Goal: Check status: Check status

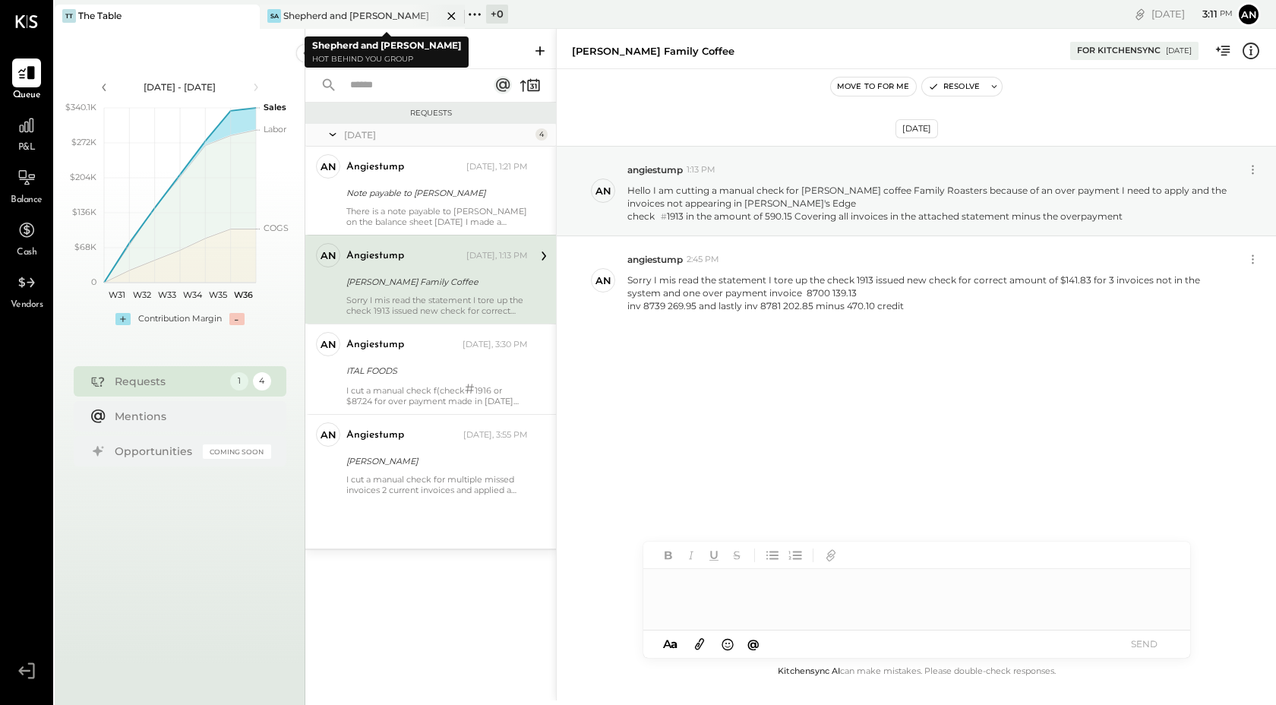
click at [381, 12] on div "[PERSON_NAME] and [PERSON_NAME]" at bounding box center [351, 16] width 182 height 14
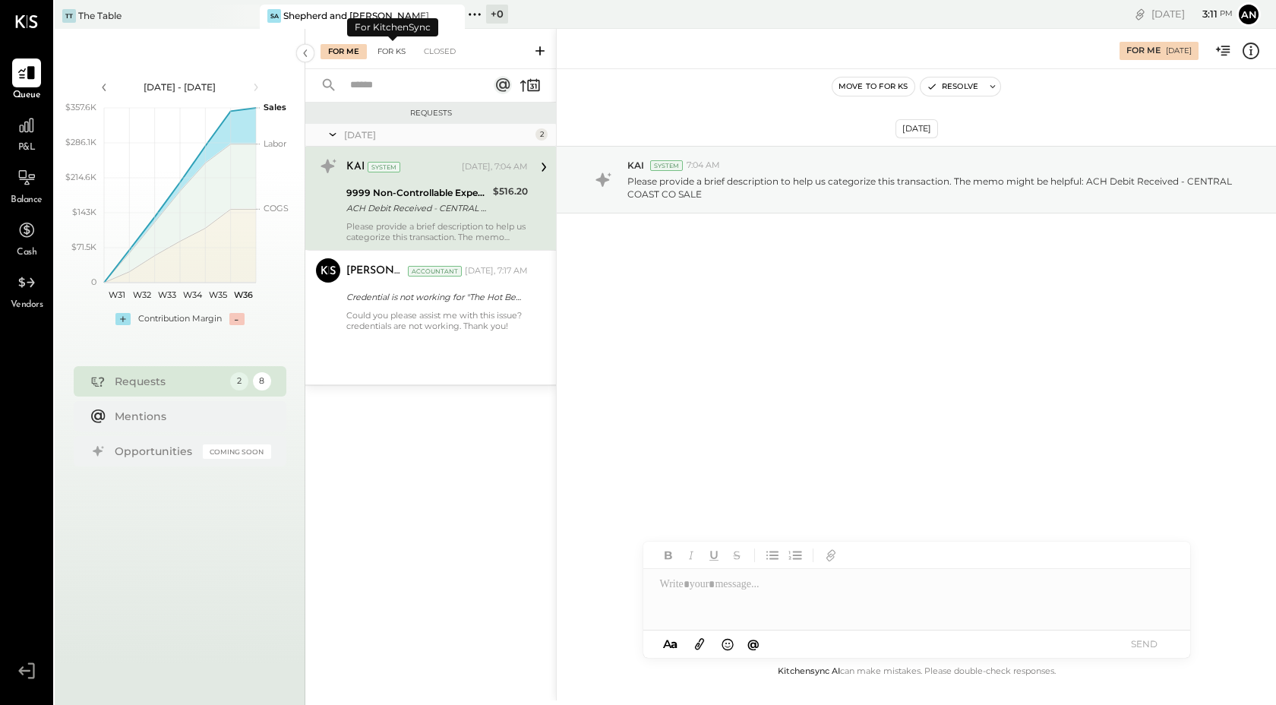
click at [397, 58] on div "For KS" at bounding box center [391, 51] width 43 height 15
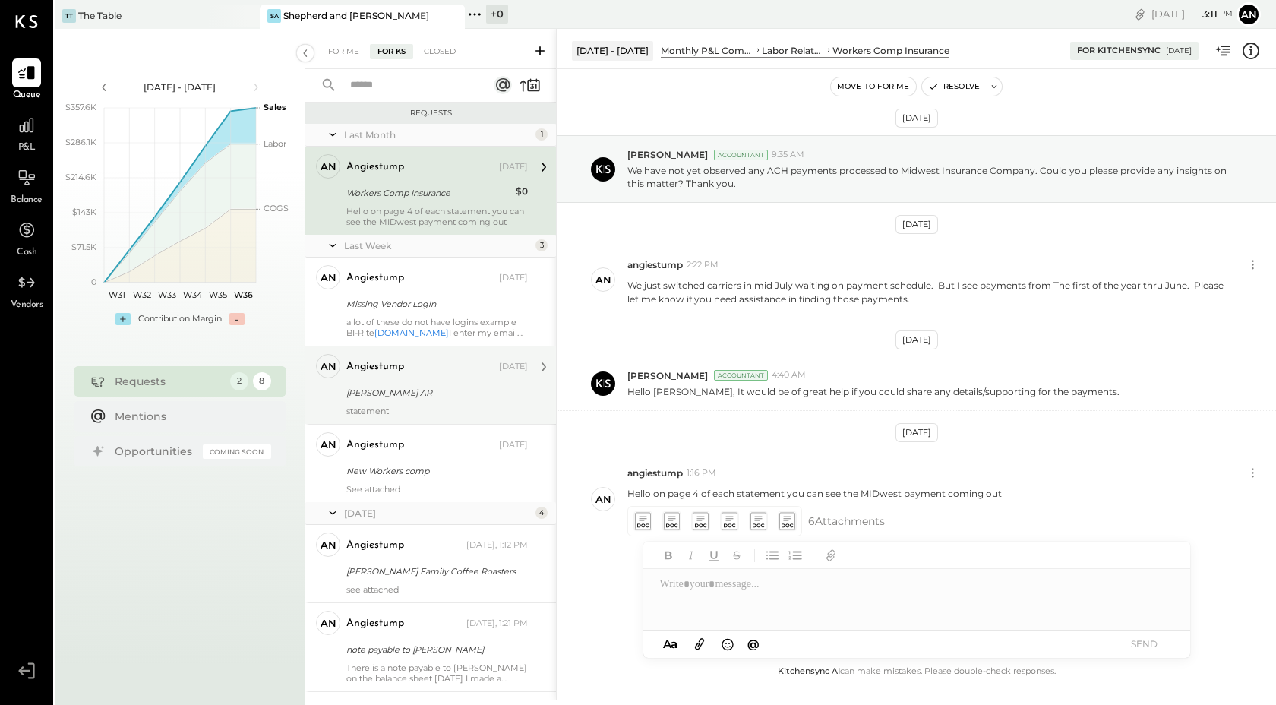
click at [390, 405] on div "angiestump [DATE] [PERSON_NAME] AR statement" at bounding box center [437, 385] width 182 height 62
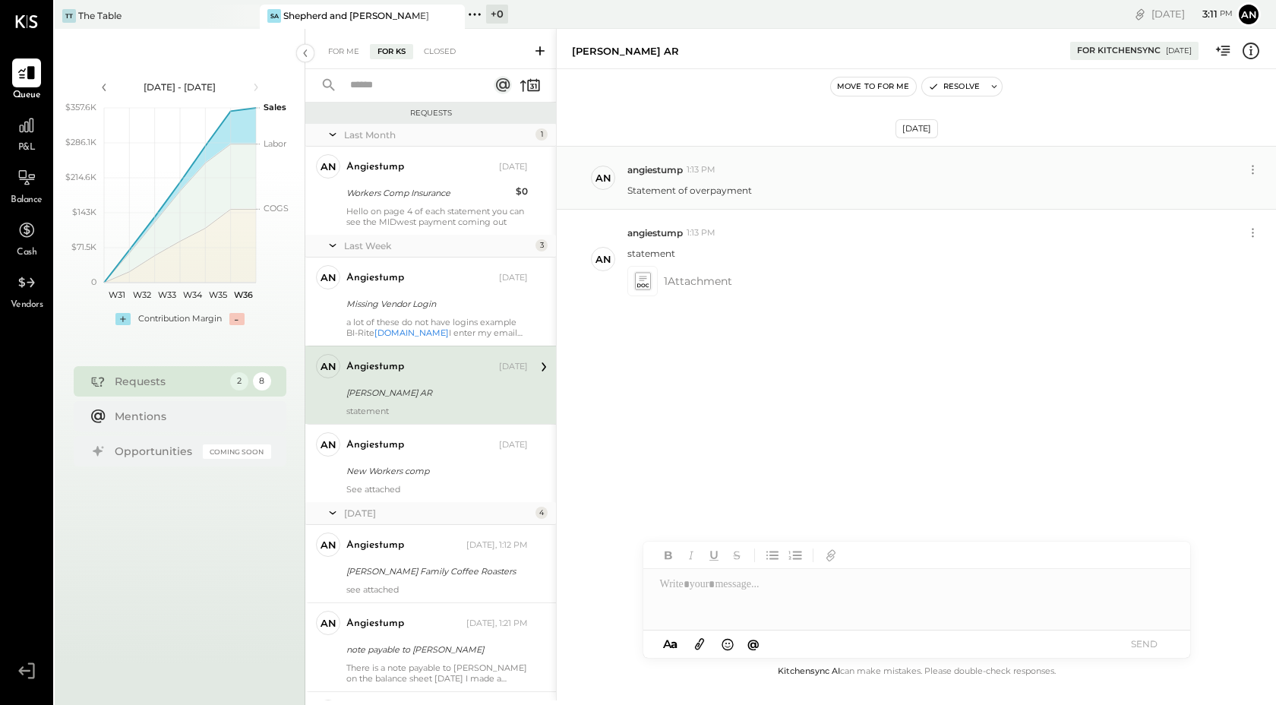
click at [671, 192] on p "Statement of overpayment" at bounding box center [689, 190] width 125 height 13
click at [647, 289] on icon at bounding box center [642, 281] width 15 height 17
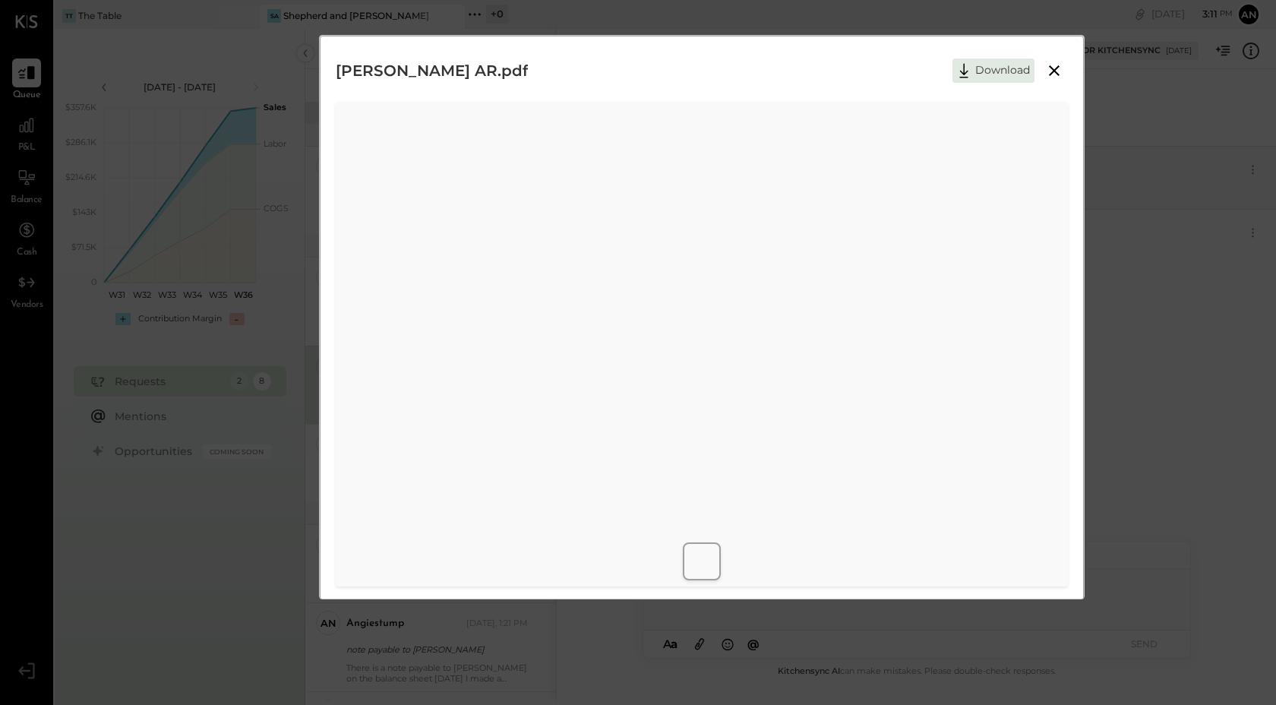
click at [1054, 68] on icon at bounding box center [1054, 70] width 11 height 11
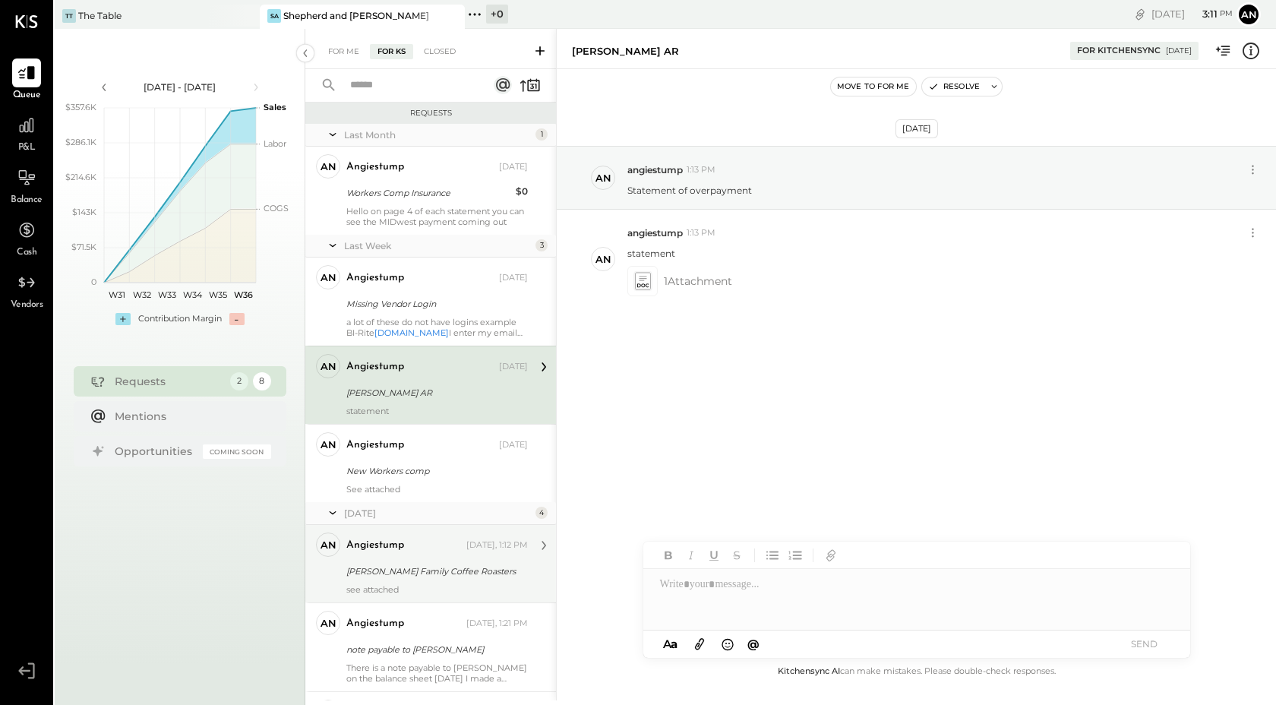
click at [390, 572] on div "[PERSON_NAME] Family Coffee Roasters" at bounding box center [434, 571] width 177 height 15
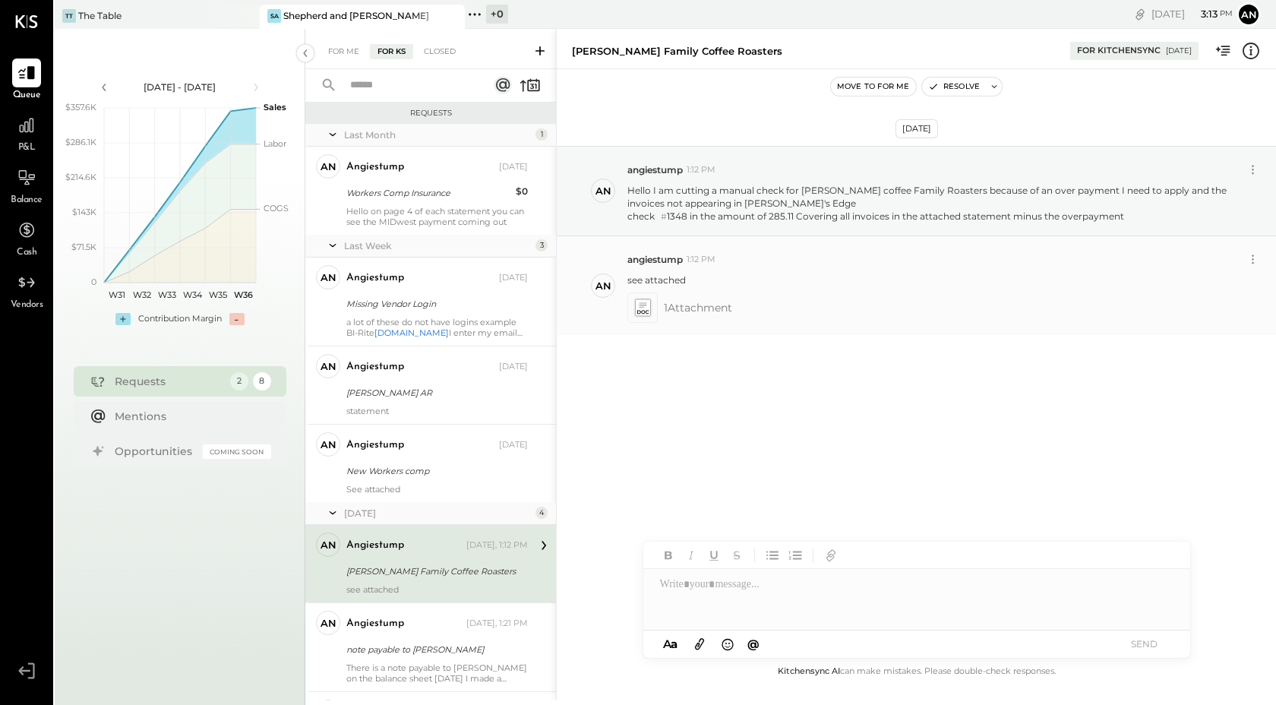
click at [709, 310] on span "1 Attachment" at bounding box center [698, 307] width 68 height 30
click at [644, 308] on icon at bounding box center [642, 307] width 16 height 17
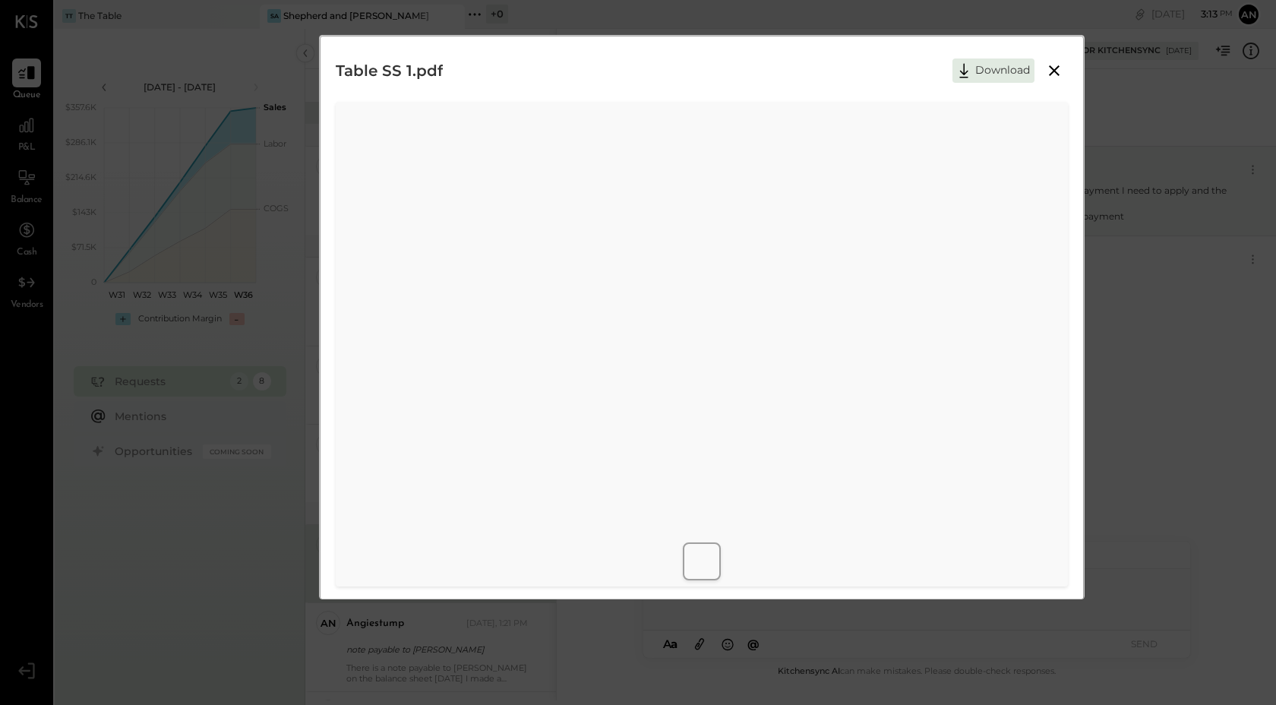
click at [1053, 71] on icon at bounding box center [1054, 70] width 11 height 11
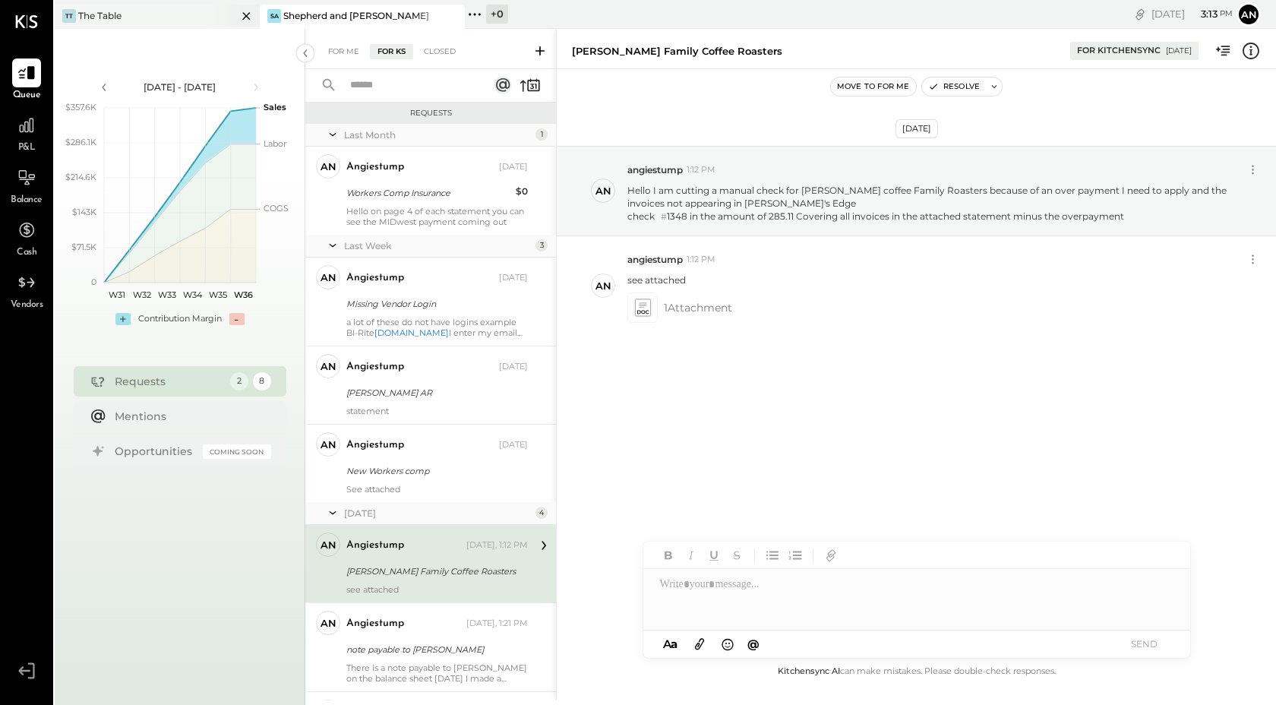
click at [180, 14] on div "TT The Table" at bounding box center [146, 16] width 182 height 14
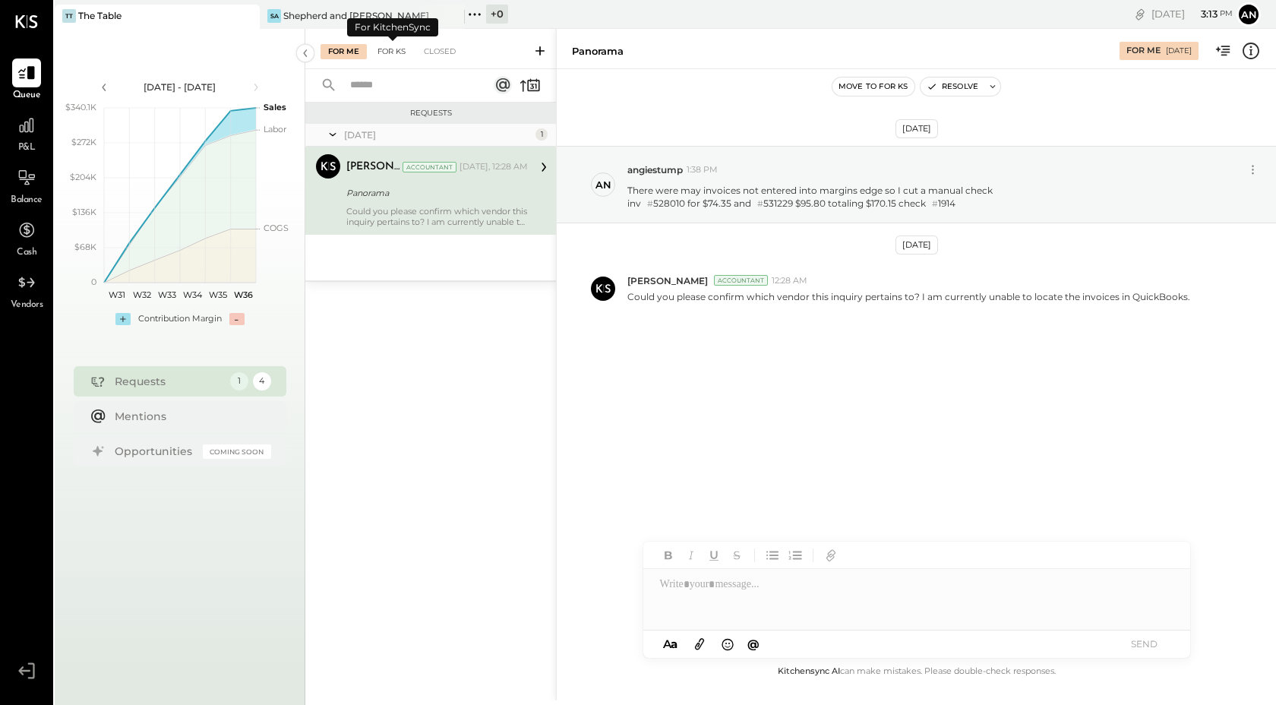
click at [395, 46] on div "For KS" at bounding box center [391, 51] width 43 height 15
